Goal: Find contact information: Find contact information

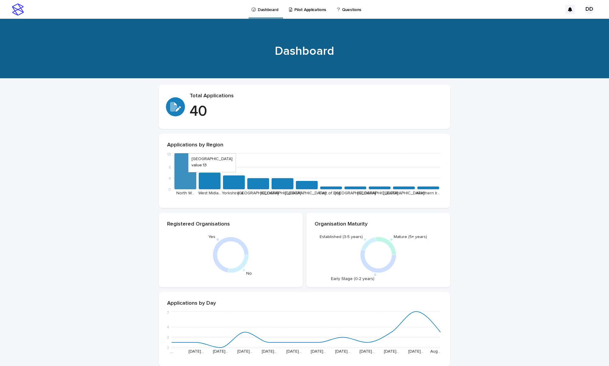
click at [185, 171] on icon at bounding box center [186, 171] width 22 height 36
click at [302, 11] on p "Pilot Applications" at bounding box center [310, 6] width 32 height 12
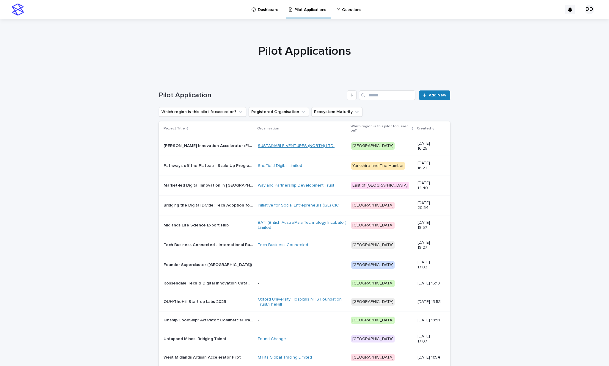
click at [276, 146] on link "SUSTAINABLE VENTURES (NORTH) LTD." at bounding box center [296, 145] width 77 height 5
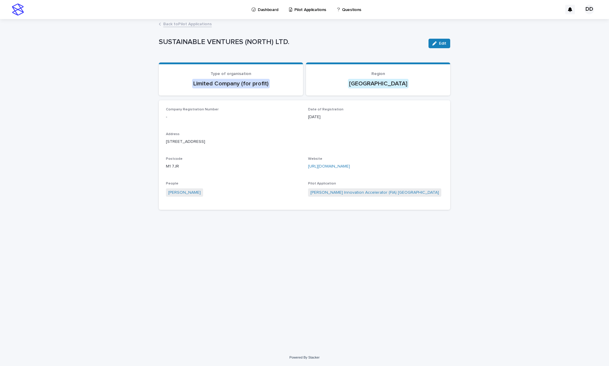
click at [193, 24] on link "Back to Pilot Applications" at bounding box center [187, 23] width 48 height 7
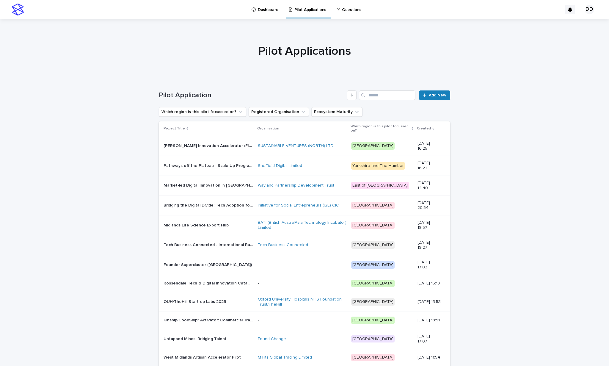
click at [273, 162] on div "Sheffield Digital Limited" at bounding box center [302, 166] width 89 height 10
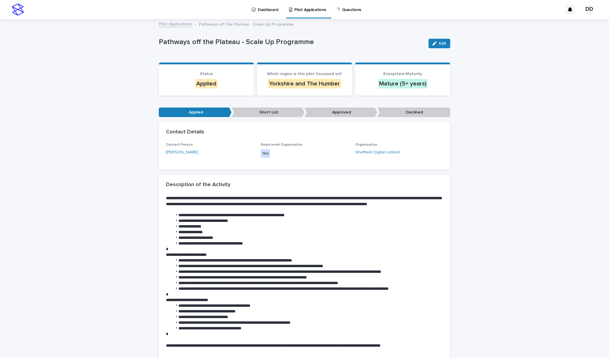
click at [304, 10] on p "Pilot Applications" at bounding box center [310, 6] width 32 height 12
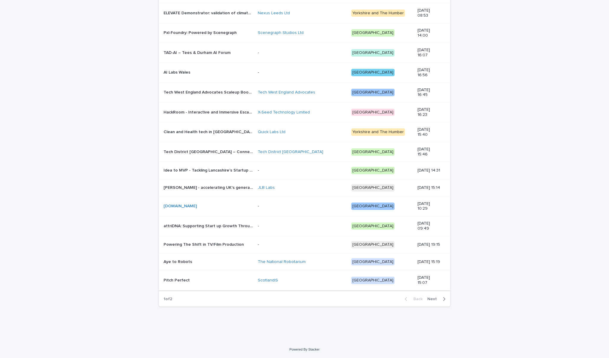
scroll to position [426, 0]
click at [436, 280] on span "Next" at bounding box center [433, 299] width 13 height 4
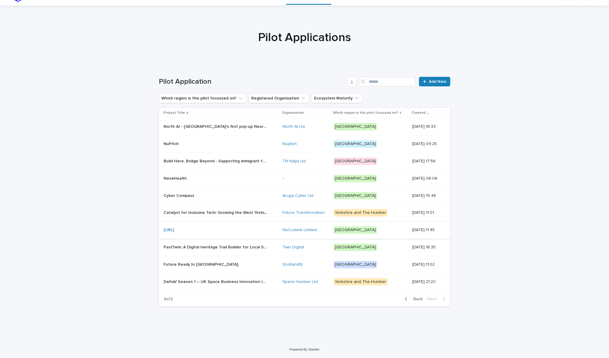
scroll to position [11, 0]
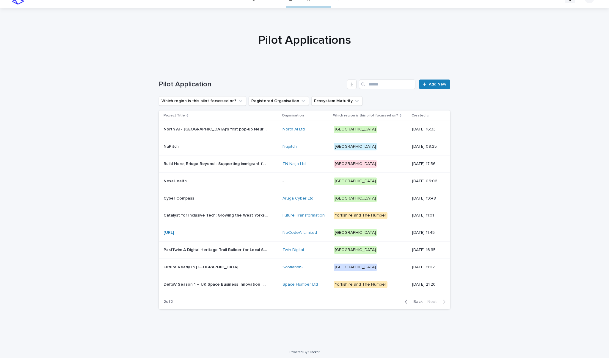
click at [248, 280] on p "DeltaV Season 1 – UK Space Business Innovation Incubator" at bounding box center [216, 283] width 105 height 6
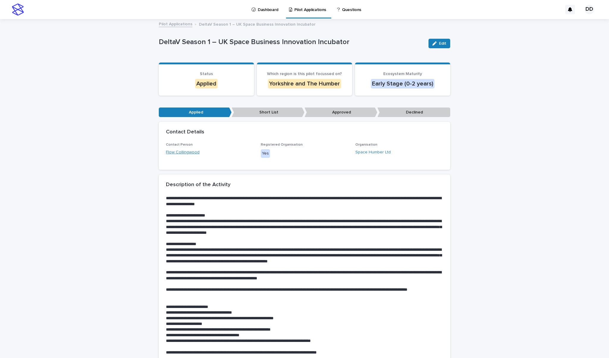
click at [189, 151] on link "Flow Collingwood" at bounding box center [183, 152] width 34 height 6
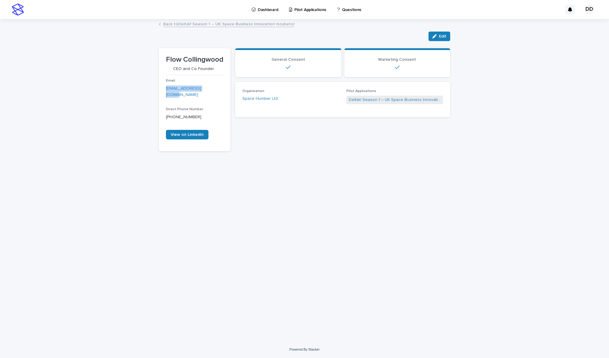
drag, startPoint x: 215, startPoint y: 87, endPoint x: 164, endPoint y: 86, distance: 51.2
click at [164, 86] on section "Flow Collingwood CEO and Co Founder Email [EMAIL_ADDRESS][DOMAIN_NAME] Direct P…" at bounding box center [195, 99] width 72 height 103
copy link "[EMAIL_ADDRESS][DOMAIN_NAME]"
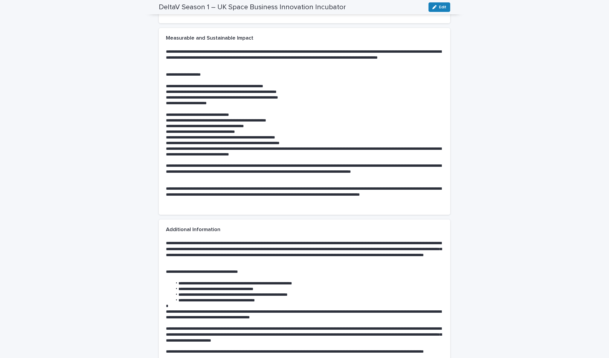
scroll to position [804, 0]
